Goal: Check status

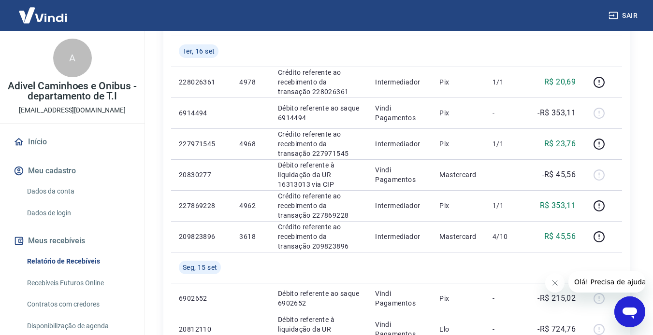
scroll to position [145, 0]
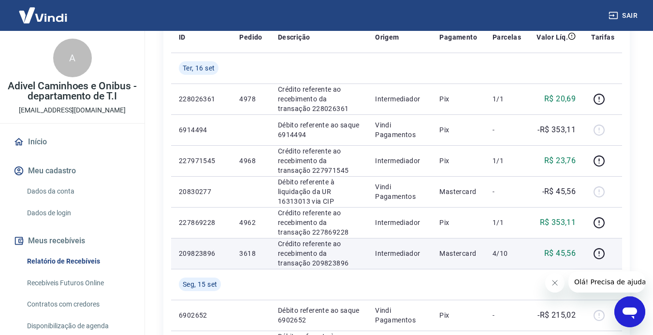
click at [247, 256] on p "3618" at bounding box center [250, 254] width 23 height 10
copy p "3618"
click at [602, 255] on icon "button" at bounding box center [599, 254] width 12 height 12
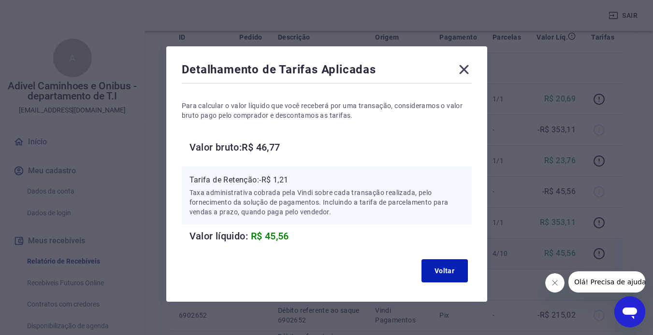
click at [466, 69] on icon at bounding box center [463, 69] width 15 height 15
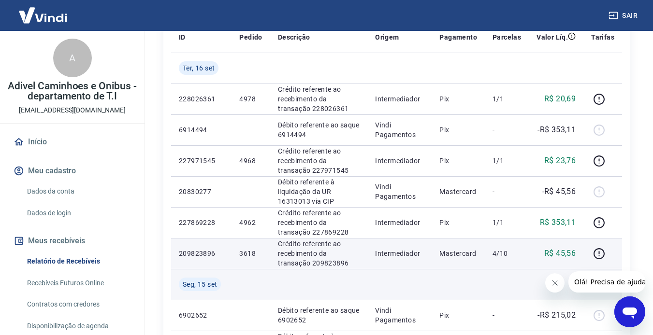
scroll to position [97, 0]
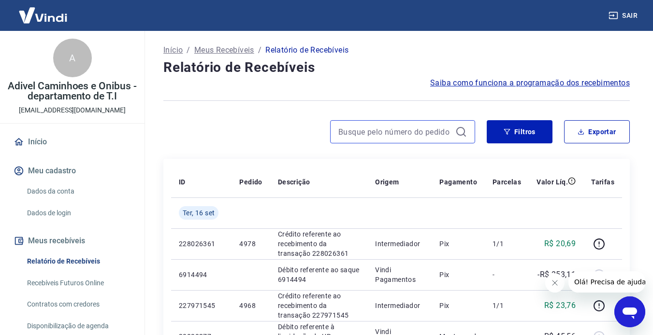
click at [388, 133] on input at bounding box center [394, 132] width 113 height 15
type input "3618"
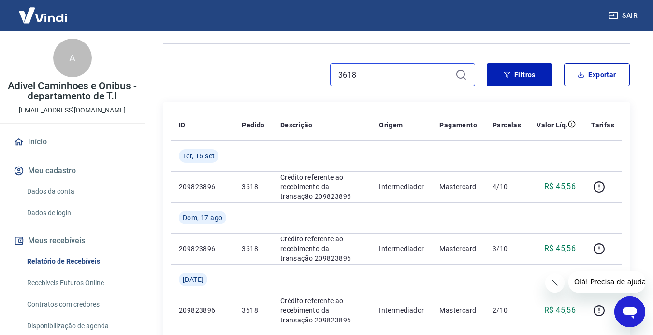
scroll to position [48, 0]
